Goal: Find contact information: Find contact information

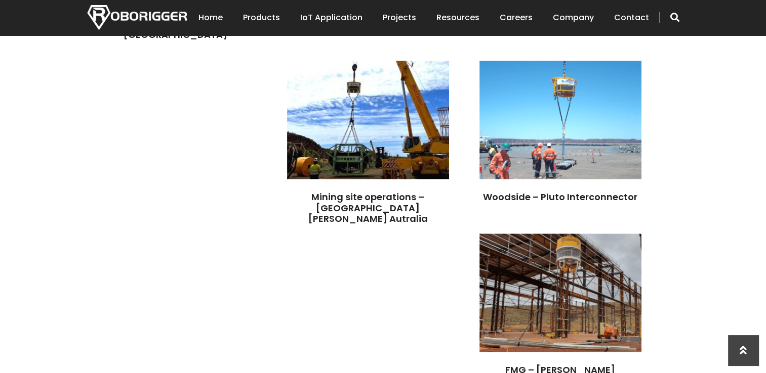
scroll to position [907, 0]
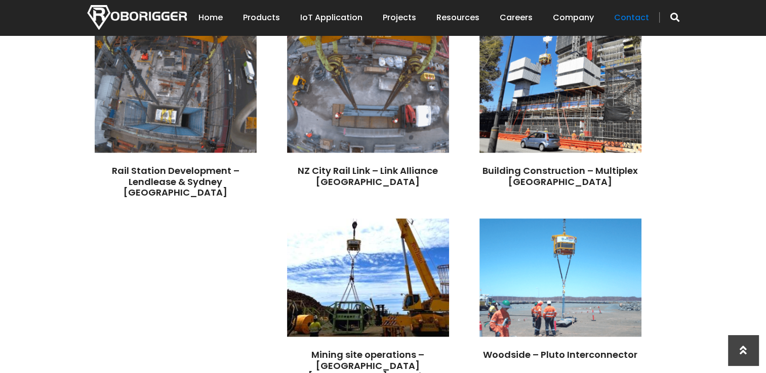
click at [634, 20] on link "Contact" at bounding box center [631, 17] width 35 height 31
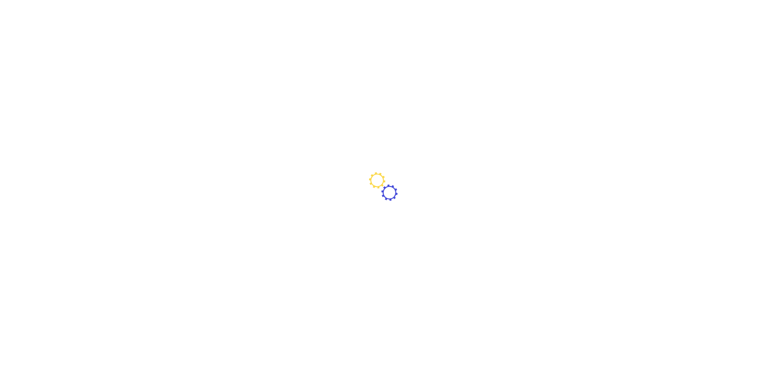
type input "[GEOGRAPHIC_DATA]"
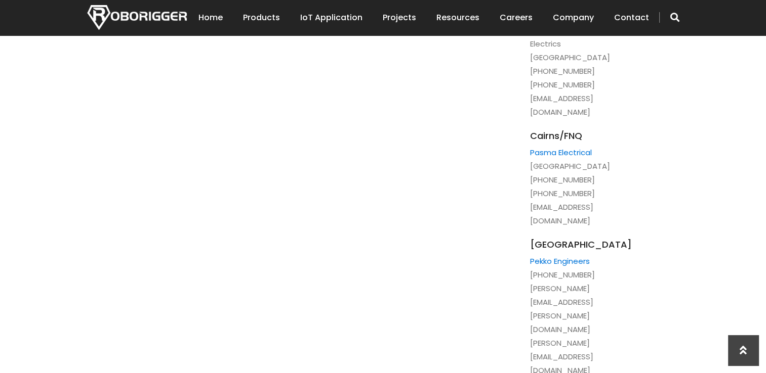
scroll to position [1158, 0]
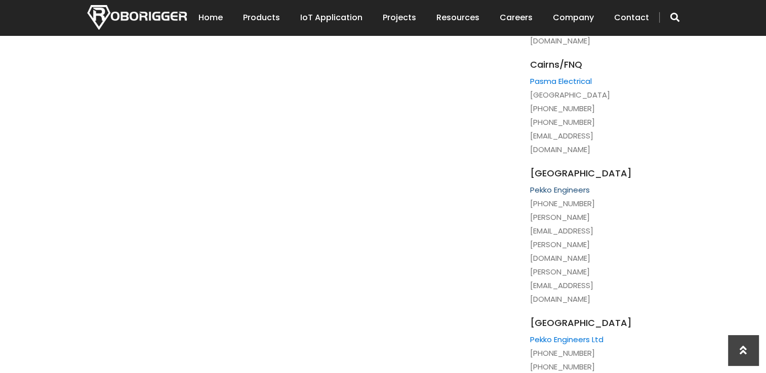
click at [542, 185] on link "Pekko Engineers" at bounding box center [560, 190] width 60 height 11
click at [341, 17] on link "IoT Application" at bounding box center [331, 17] width 62 height 31
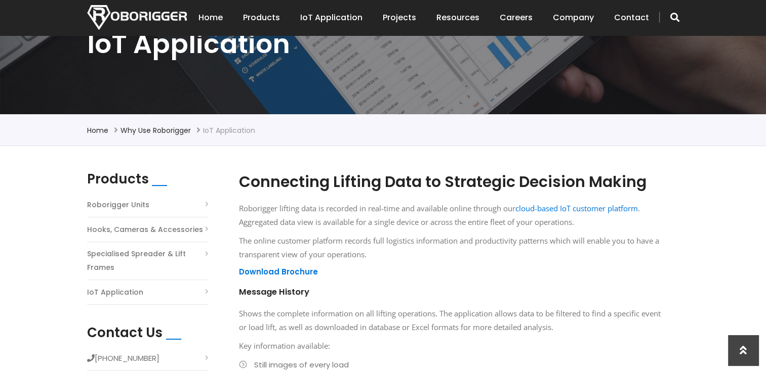
scroll to position [101, 0]
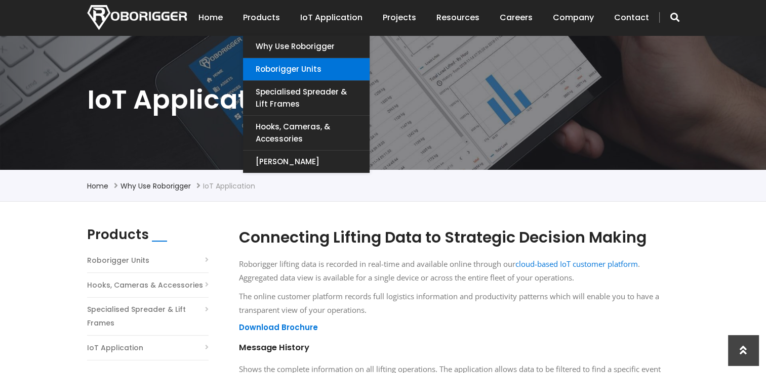
click at [295, 72] on link "Roborigger Units" at bounding box center [306, 69] width 127 height 22
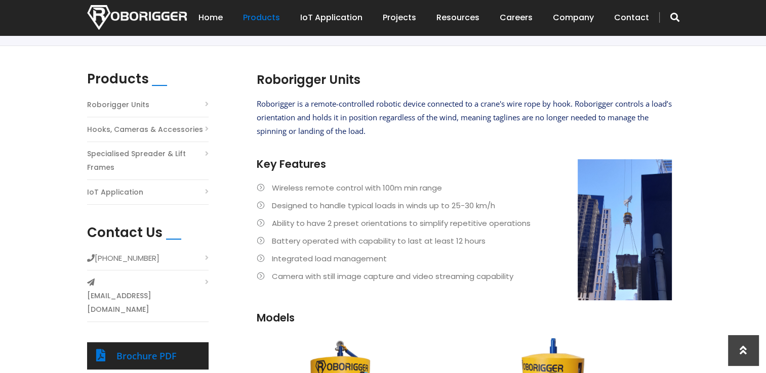
scroll to position [253, 0]
